Goal: Find specific page/section: Find specific page/section

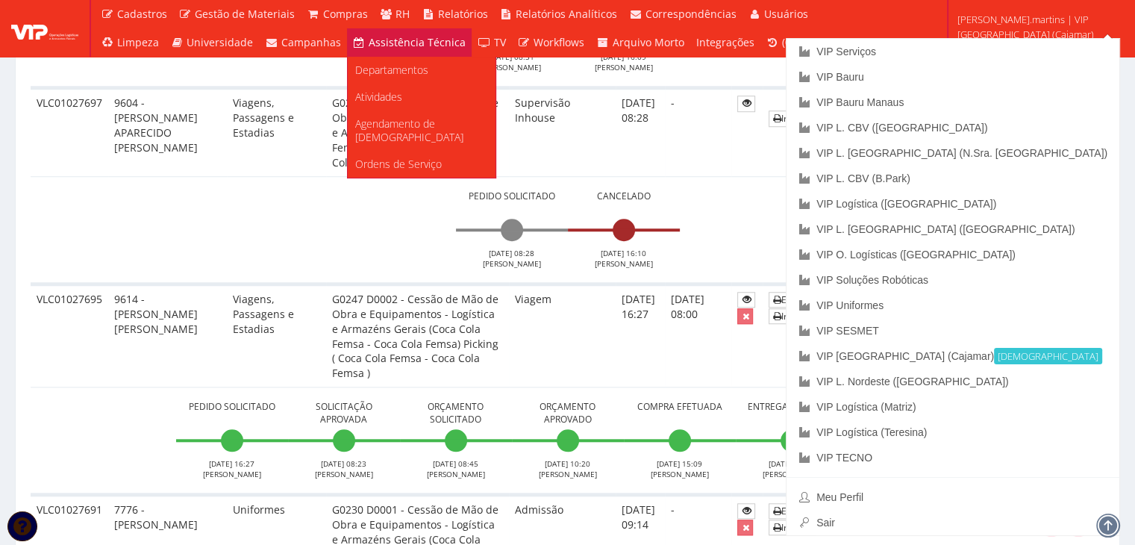
scroll to position [1194, 0]
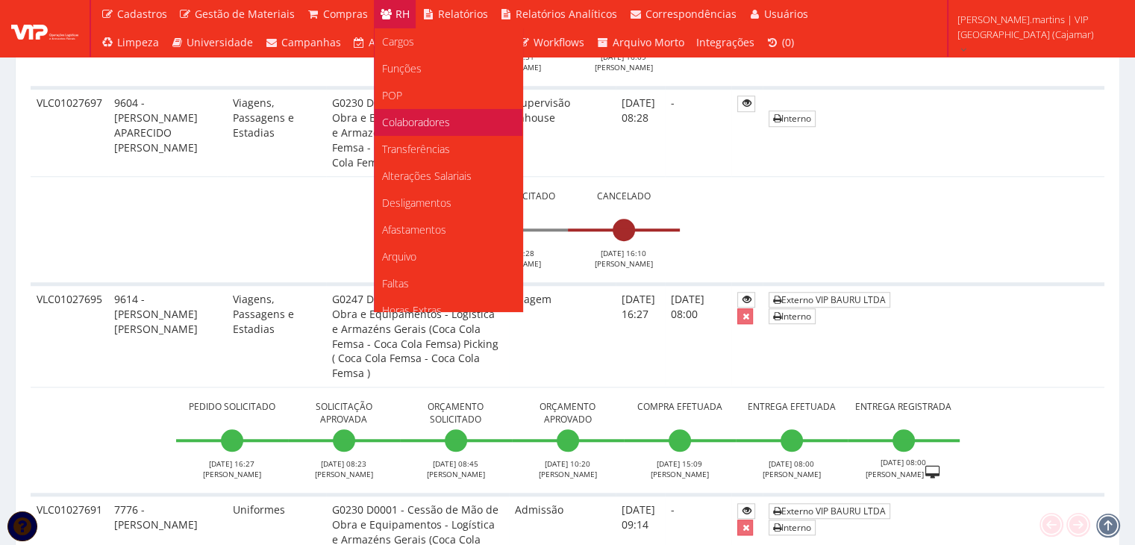
click at [411, 122] on span "Colaboradores" at bounding box center [416, 122] width 68 height 14
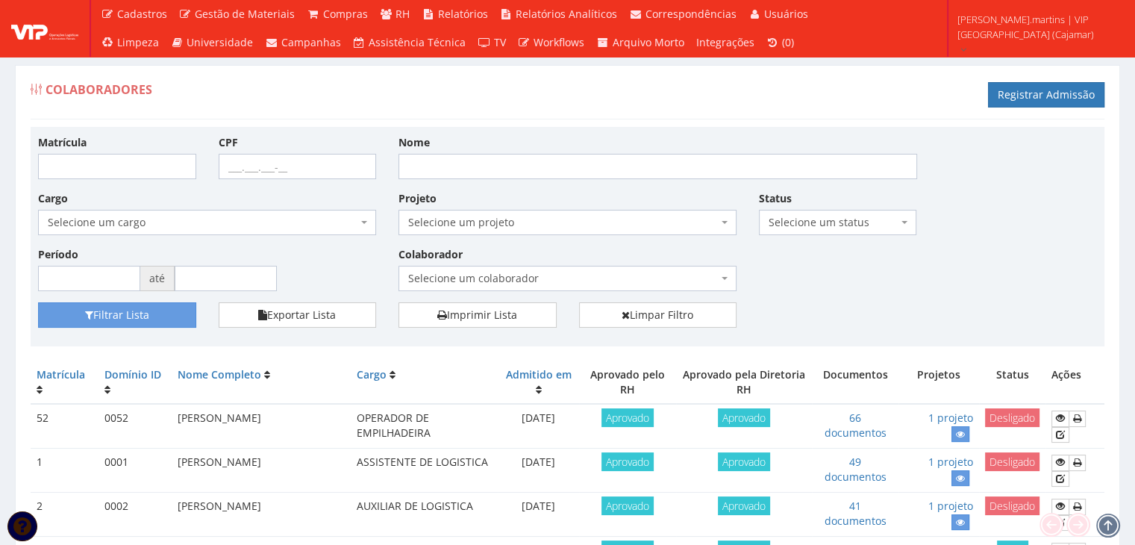
click at [426, 268] on span "Selecione um colaborador" at bounding box center [568, 278] width 338 height 25
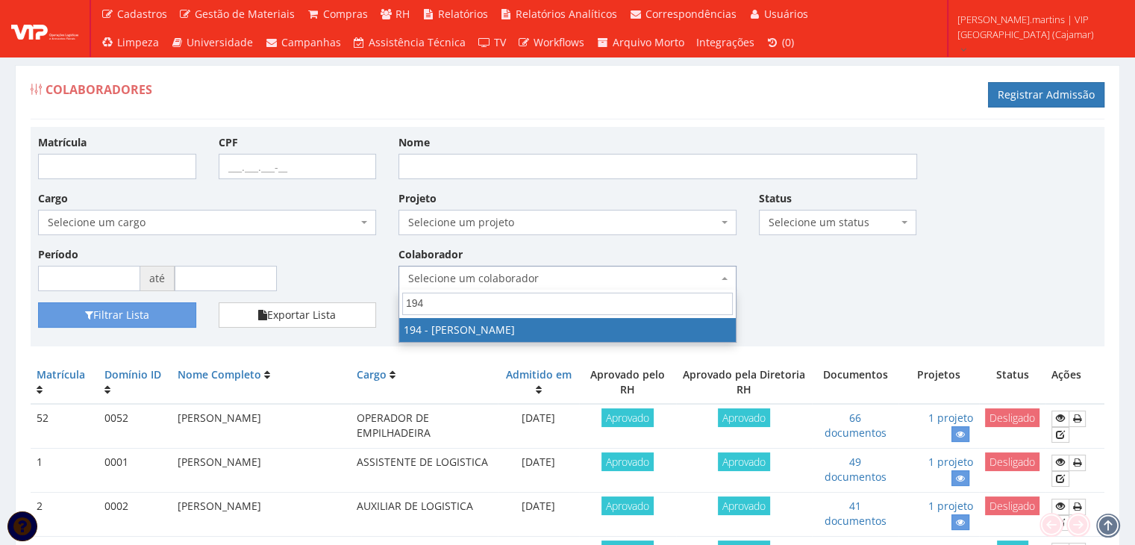
type input "194"
drag, startPoint x: 448, startPoint y: 326, endPoint x: 437, endPoint y: 323, distance: 10.9
select select "4094"
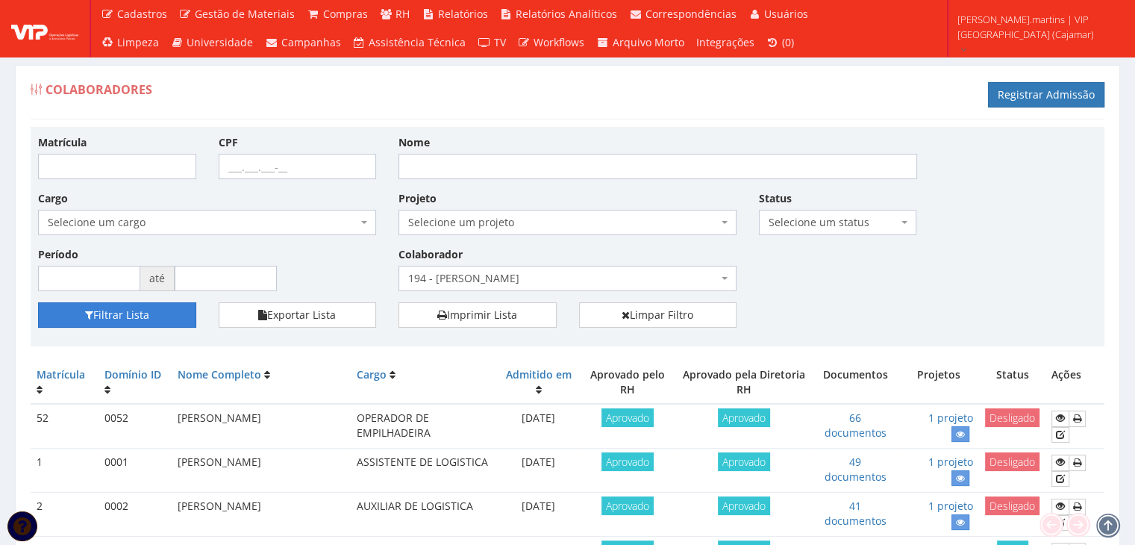
click at [173, 314] on button "Filtrar Lista" at bounding box center [117, 314] width 158 height 25
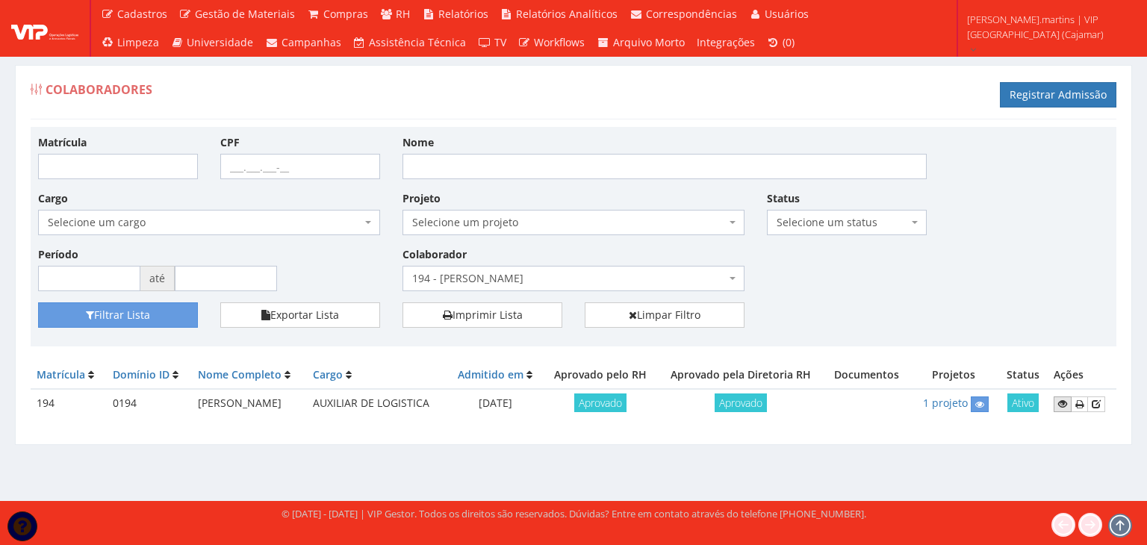
click at [1064, 406] on icon at bounding box center [1062, 404] width 9 height 10
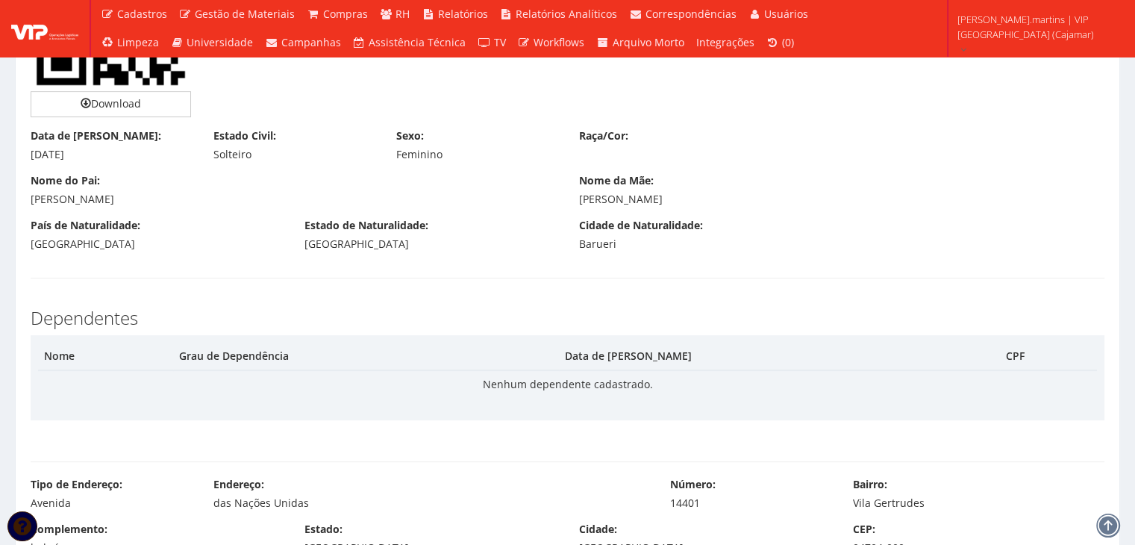
scroll to position [945, 0]
